Goal: Task Accomplishment & Management: Use online tool/utility

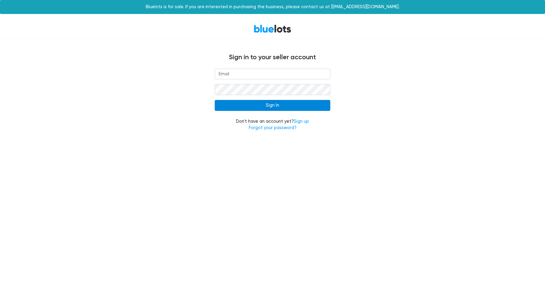
type input "[PERSON_NAME][EMAIL_ADDRESS][DOMAIN_NAME]"
click at [246, 105] on input "Sign In" at bounding box center [272, 105] width 115 height 11
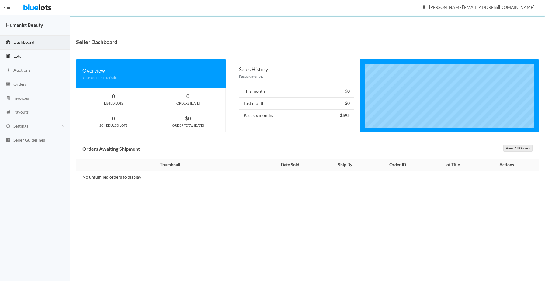
click at [19, 59] on link "Lots" at bounding box center [35, 57] width 70 height 14
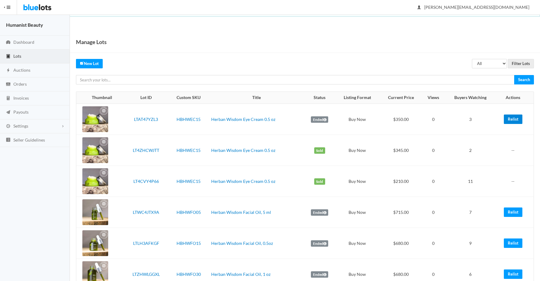
click at [514, 119] on link "Relist" at bounding box center [513, 119] width 19 height 9
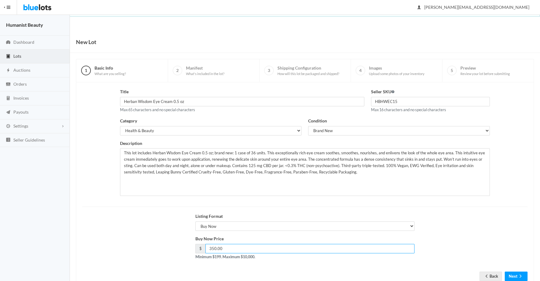
drag, startPoint x: 212, startPoint y: 249, endPoint x: 239, endPoint y: 243, distance: 28.3
click at [215, 249] on input "350.00" at bounding box center [309, 248] width 209 height 9
type input "345.00"
click at [514, 275] on button "Next" at bounding box center [516, 276] width 23 height 9
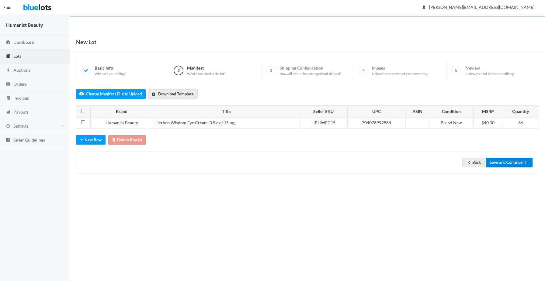
click at [516, 167] on button "Save and Continue" at bounding box center [508, 162] width 47 height 9
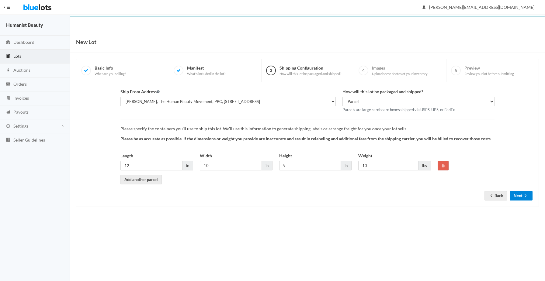
click at [516, 195] on button "Next" at bounding box center [520, 195] width 23 height 9
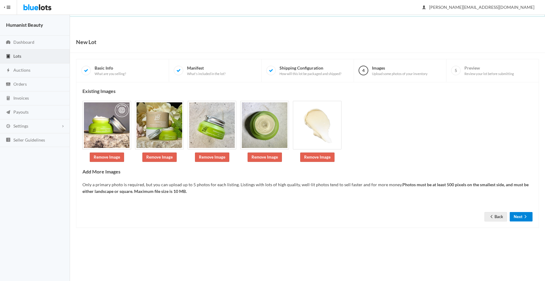
click at [519, 218] on button "Next" at bounding box center [520, 216] width 23 height 9
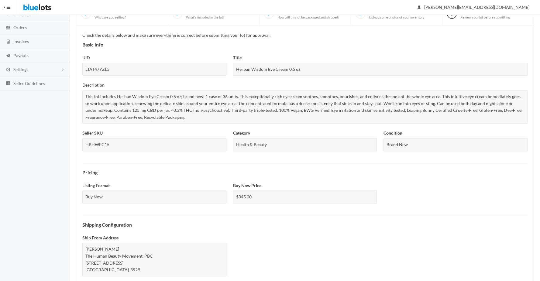
scroll to position [184, 0]
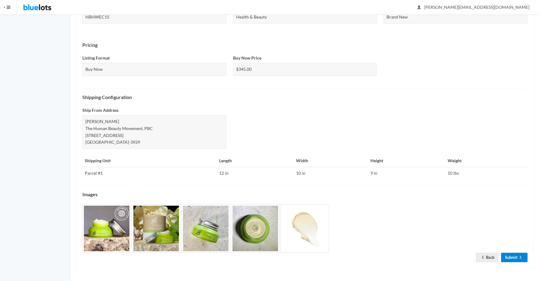
click at [507, 255] on link "Submit" at bounding box center [514, 257] width 26 height 9
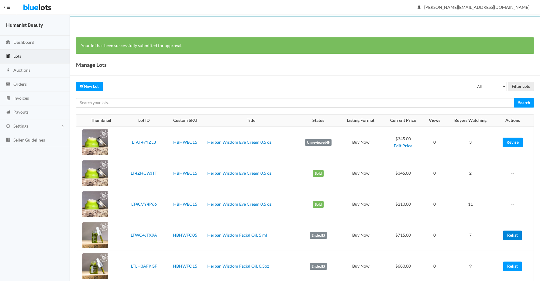
click at [511, 235] on link "Relist" at bounding box center [512, 235] width 19 height 9
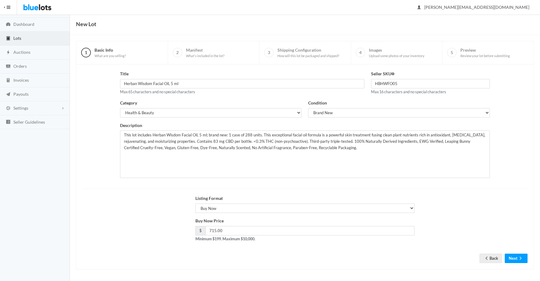
scroll to position [19, 0]
click at [214, 230] on input "715.00" at bounding box center [309, 229] width 209 height 9
type input "710.00"
click at [510, 256] on button "Next" at bounding box center [516, 257] width 23 height 9
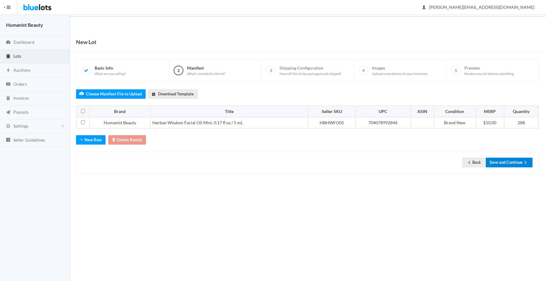
click at [500, 162] on button "Save and Continue" at bounding box center [508, 162] width 47 height 9
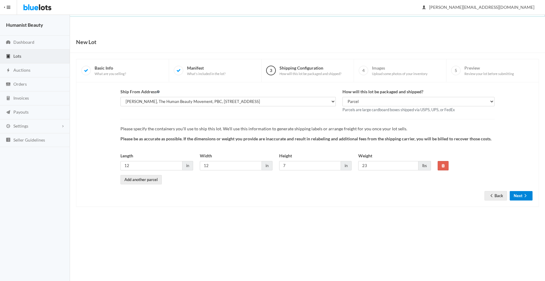
click at [516, 194] on button "Next" at bounding box center [520, 195] width 23 height 9
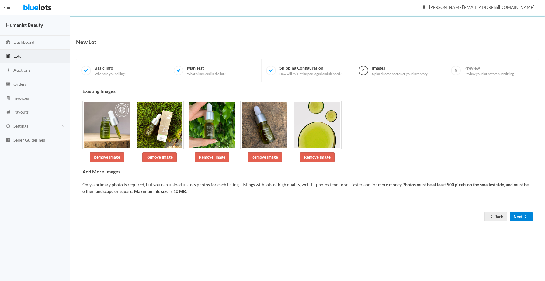
click at [519, 218] on button "Next" at bounding box center [520, 216] width 23 height 9
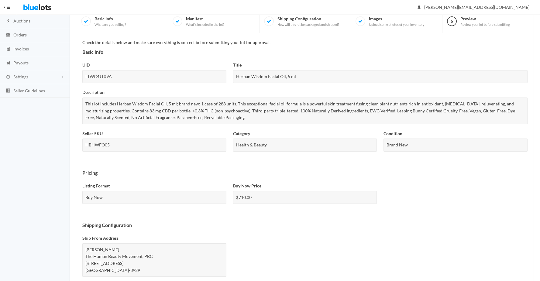
scroll to position [177, 0]
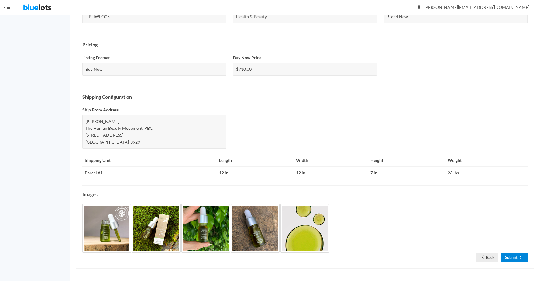
click at [504, 254] on link "Submit" at bounding box center [514, 257] width 26 height 9
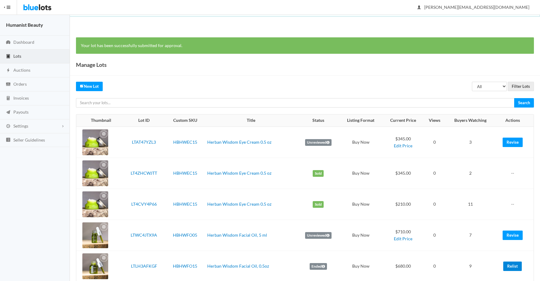
click at [515, 262] on link "Relist" at bounding box center [512, 266] width 19 height 9
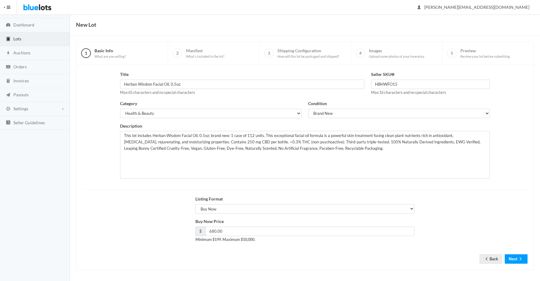
scroll to position [19, 0]
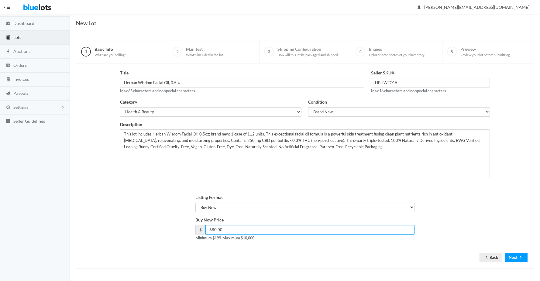
drag, startPoint x: 211, startPoint y: 229, endPoint x: 241, endPoint y: 222, distance: 30.8
click at [216, 230] on input "680.00" at bounding box center [309, 229] width 209 height 9
type input "675.00"
click at [515, 253] on button "Next" at bounding box center [516, 257] width 23 height 9
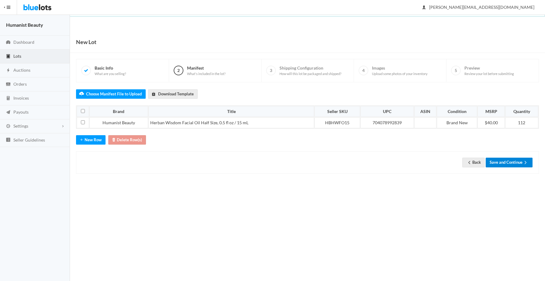
click at [499, 165] on button "Save and Continue" at bounding box center [508, 162] width 47 height 9
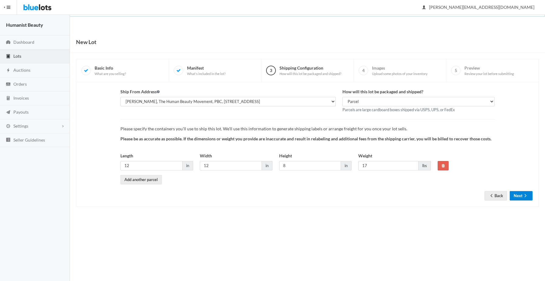
click at [519, 197] on button "Next" at bounding box center [520, 195] width 23 height 9
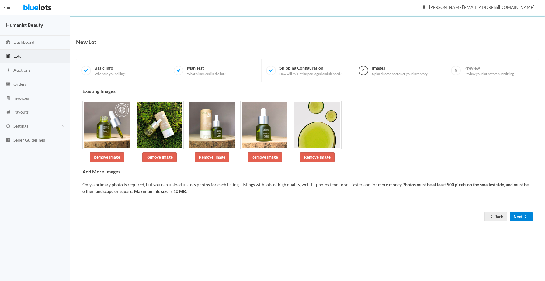
click at [521, 215] on button "Next" at bounding box center [520, 216] width 23 height 9
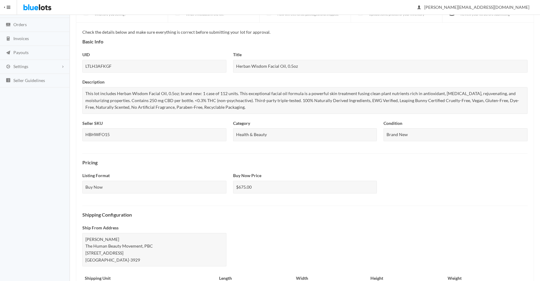
scroll to position [177, 0]
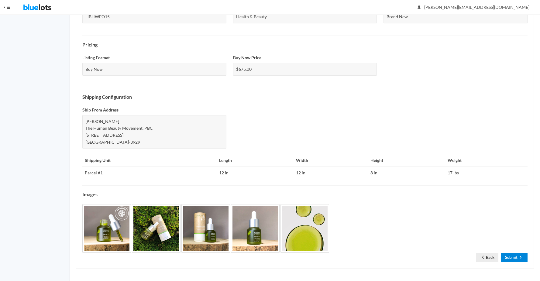
click at [506, 257] on link "Submit" at bounding box center [514, 257] width 26 height 9
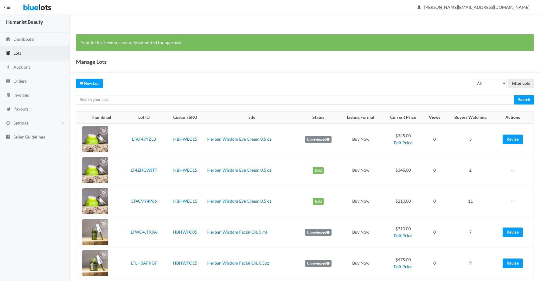
scroll to position [44, 0]
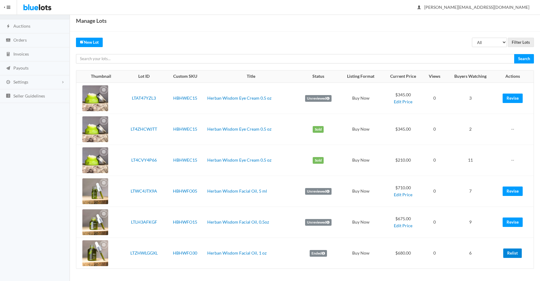
click at [511, 251] on link "Relist" at bounding box center [512, 253] width 19 height 9
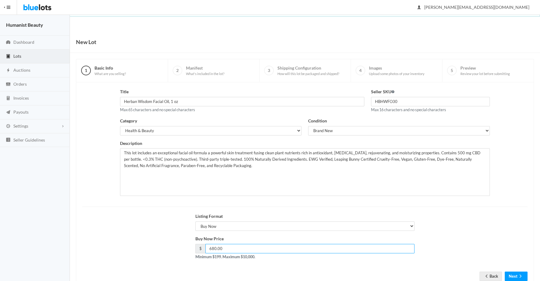
click at [215, 248] on input "680.00" at bounding box center [309, 248] width 209 height 9
type input "675.00"
click at [523, 275] on icon "arrow forward" at bounding box center [521, 276] width 6 height 5
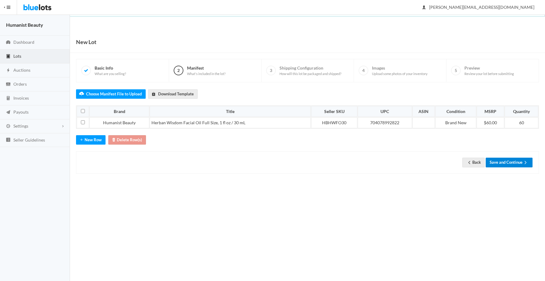
click at [511, 158] on button "Save and Continue" at bounding box center [508, 162] width 47 height 9
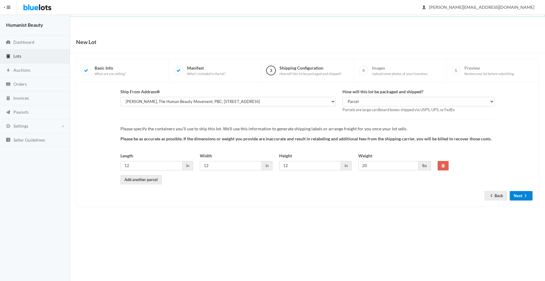
click at [518, 195] on button "Next" at bounding box center [520, 195] width 23 height 9
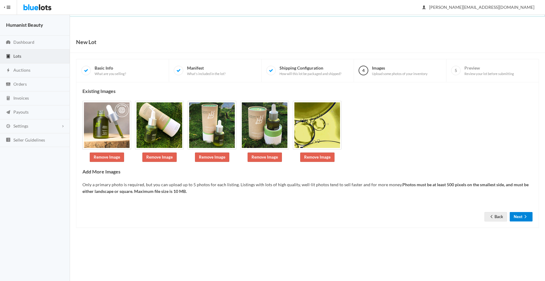
click at [519, 214] on button "Next" at bounding box center [520, 216] width 23 height 9
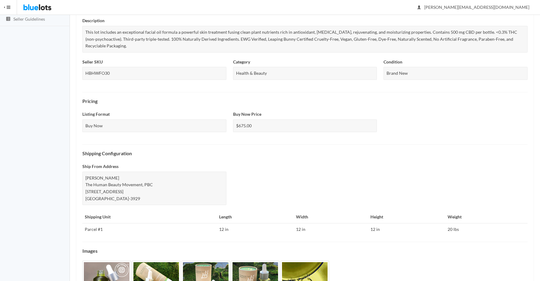
scroll to position [177, 0]
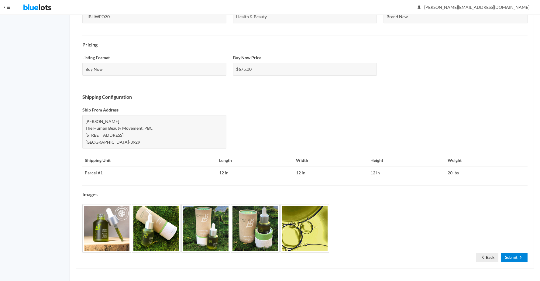
click at [510, 256] on link "Submit" at bounding box center [514, 257] width 26 height 9
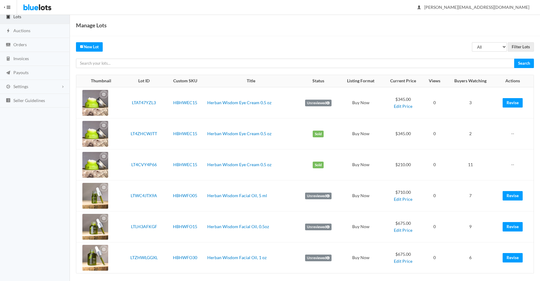
scroll to position [44, 0]
